Goal: Task Accomplishment & Management: Manage account settings

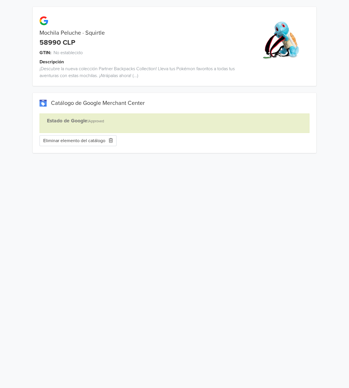
click at [79, 138] on button "Eliminar elemento del catálogo" at bounding box center [78, 140] width 77 height 11
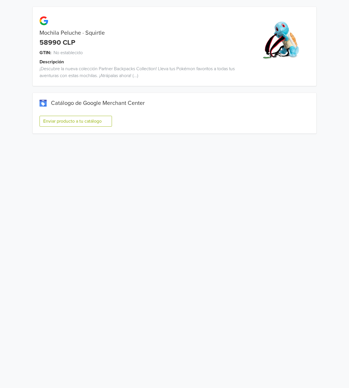
click at [88, 122] on button "Enviar producto a tu catálogo" at bounding box center [76, 121] width 72 height 11
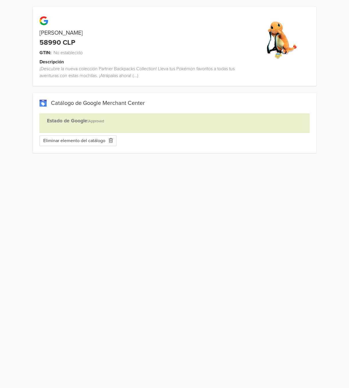
click at [66, 140] on button "Eliminar elemento del catálogo" at bounding box center [78, 140] width 77 height 11
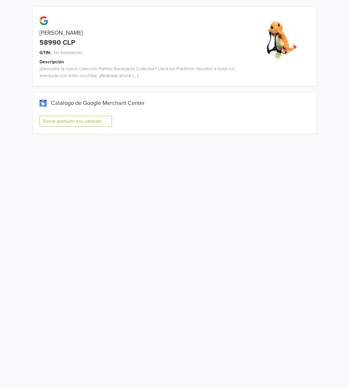
click at [76, 118] on button "Enviar producto a tu catálogo" at bounding box center [76, 121] width 72 height 11
